Goal: Transaction & Acquisition: Purchase product/service

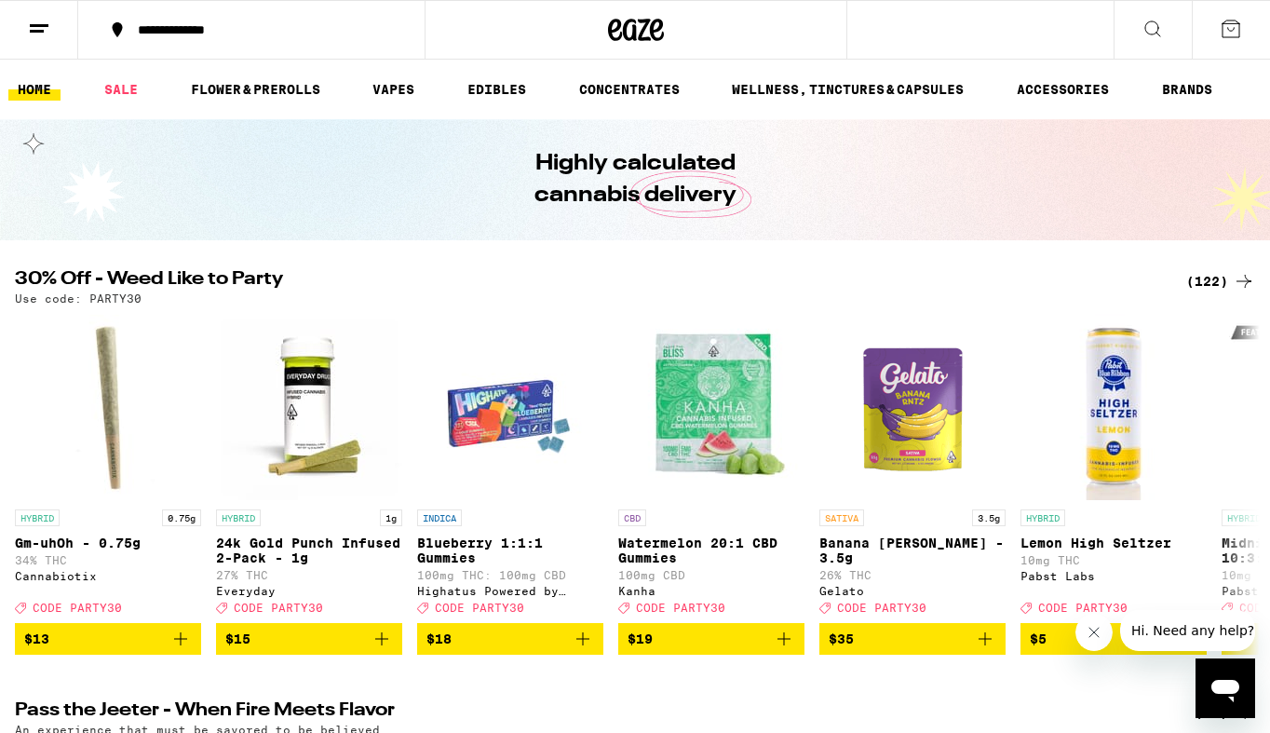
click at [1209, 277] on div "(122)" at bounding box center [1220, 281] width 69 height 22
